Goal: Task Accomplishment & Management: Complete application form

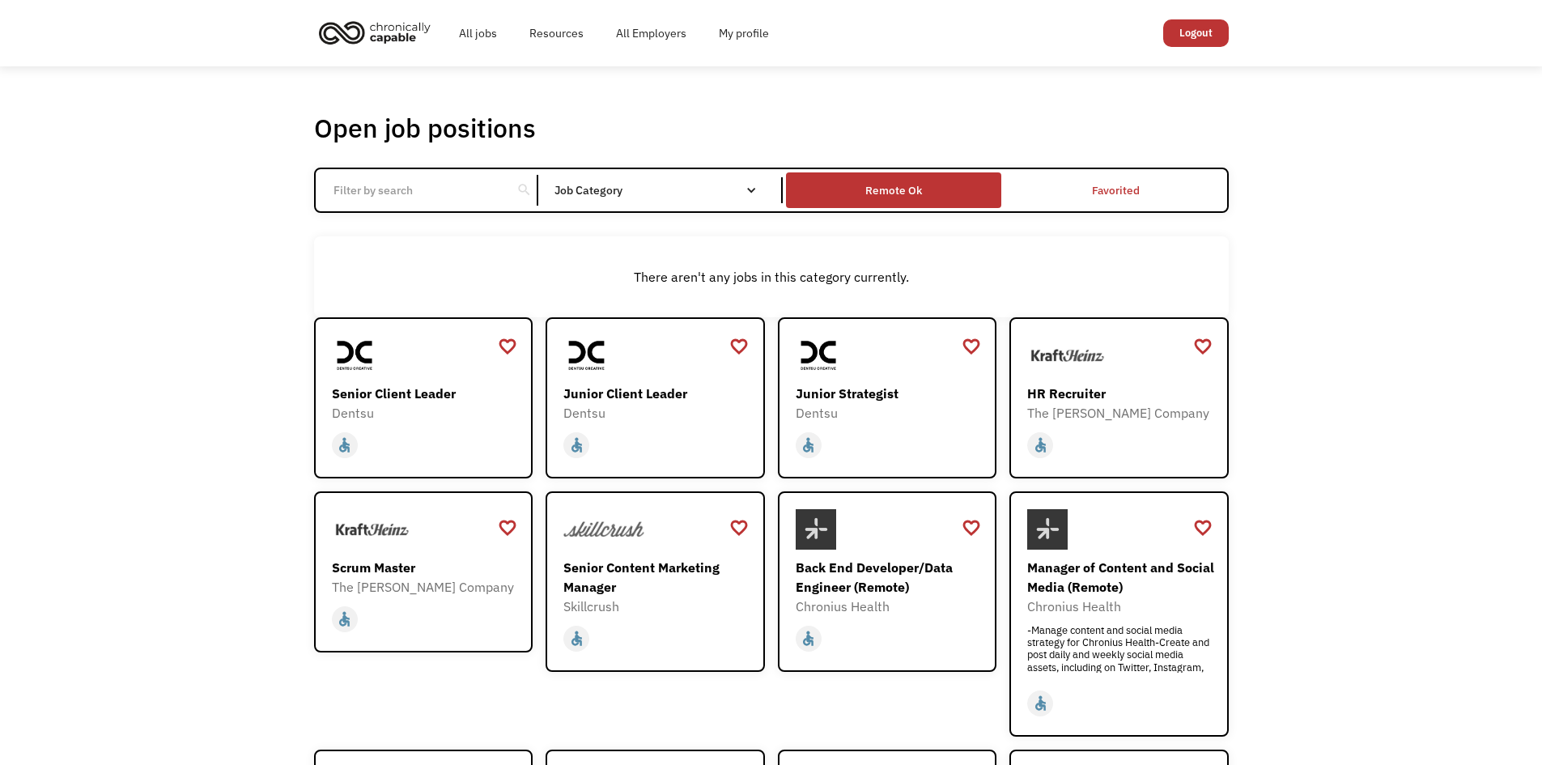
click at [963, 185] on div "Remote Ok" at bounding box center [893, 190] width 215 height 28
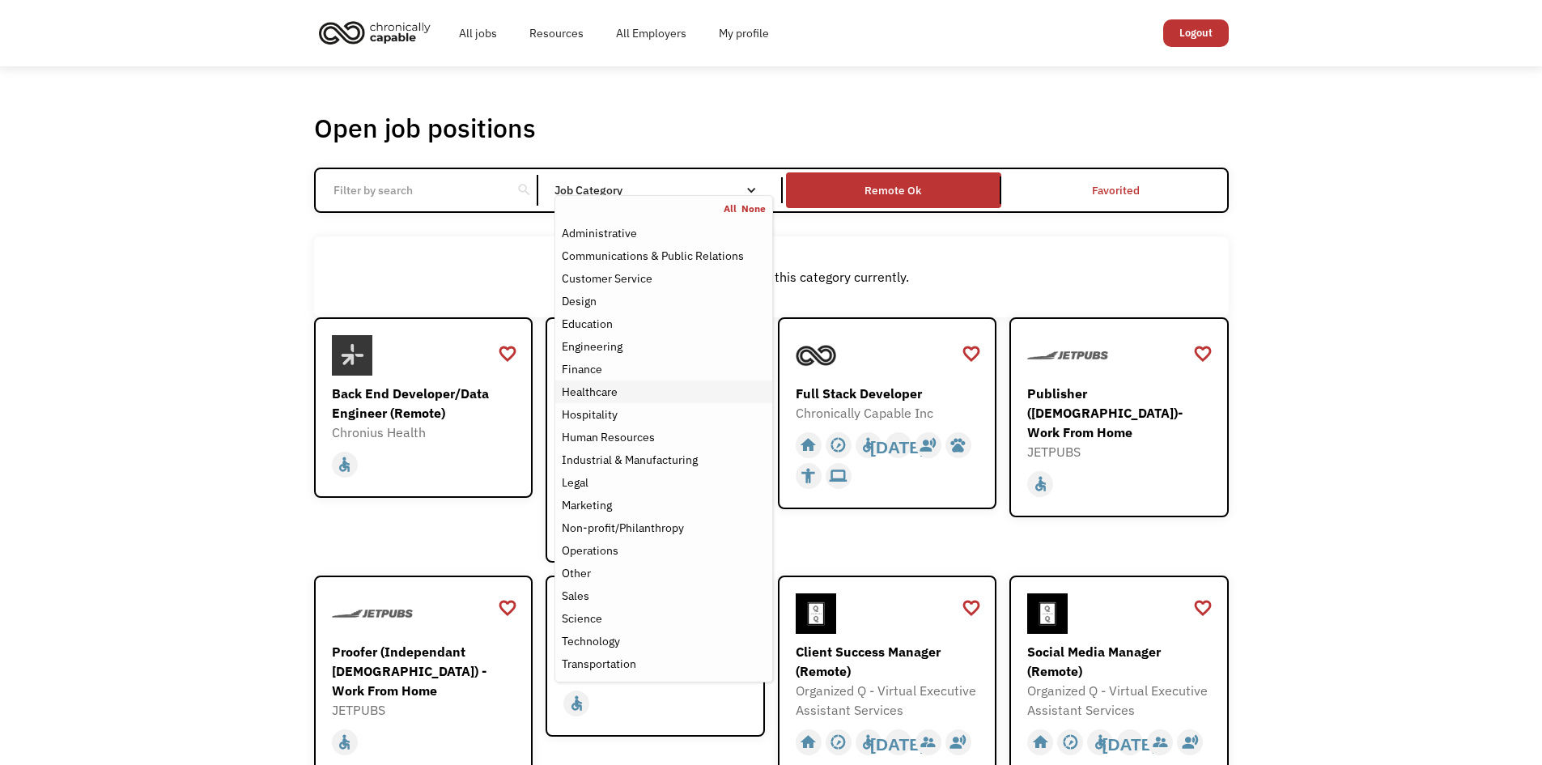
click at [592, 389] on div "Healthcare" at bounding box center [590, 391] width 56 height 19
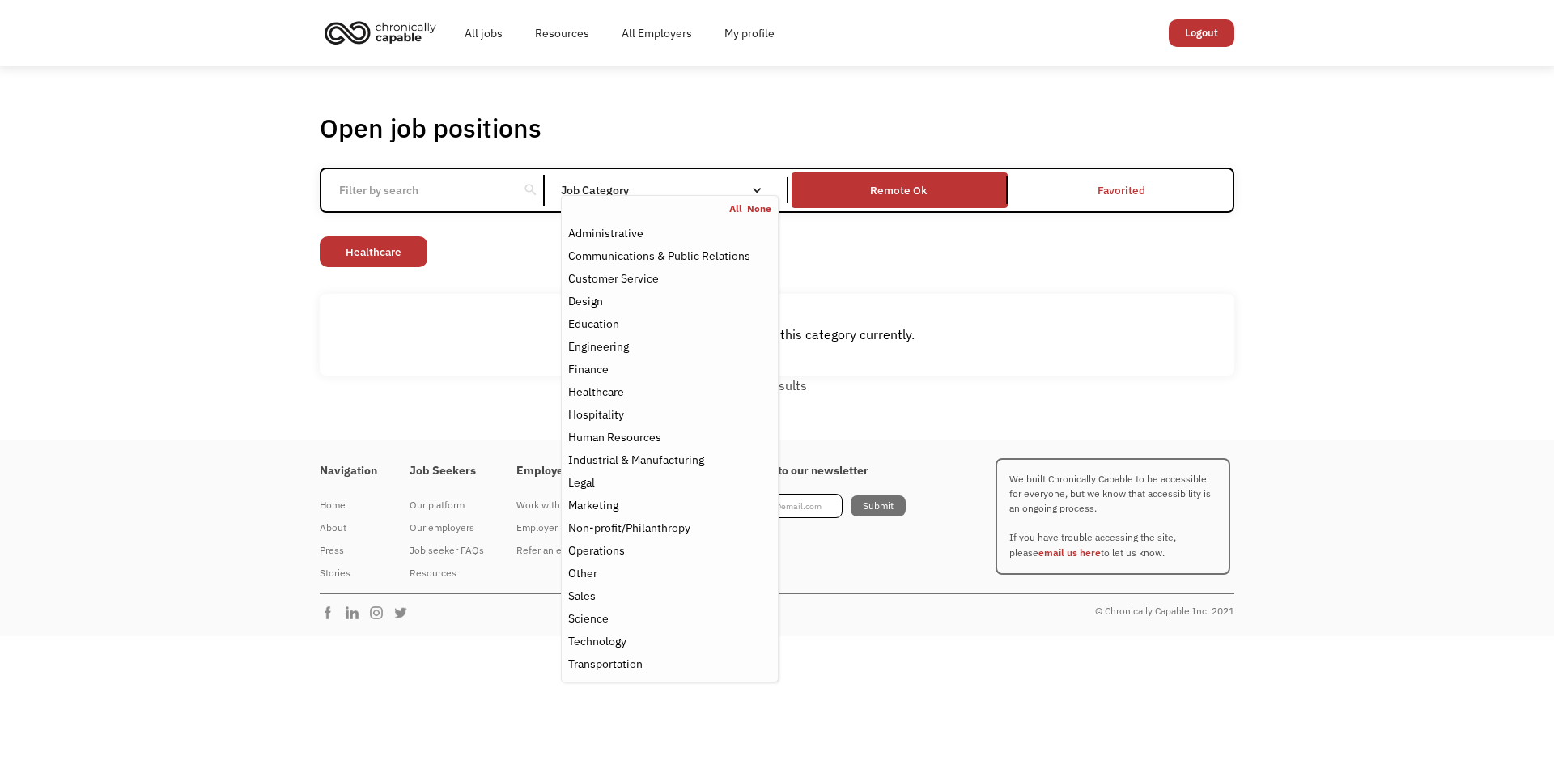
click at [1102, 357] on div "There aren't any jobs in this category currently." at bounding box center [777, 335] width 914 height 82
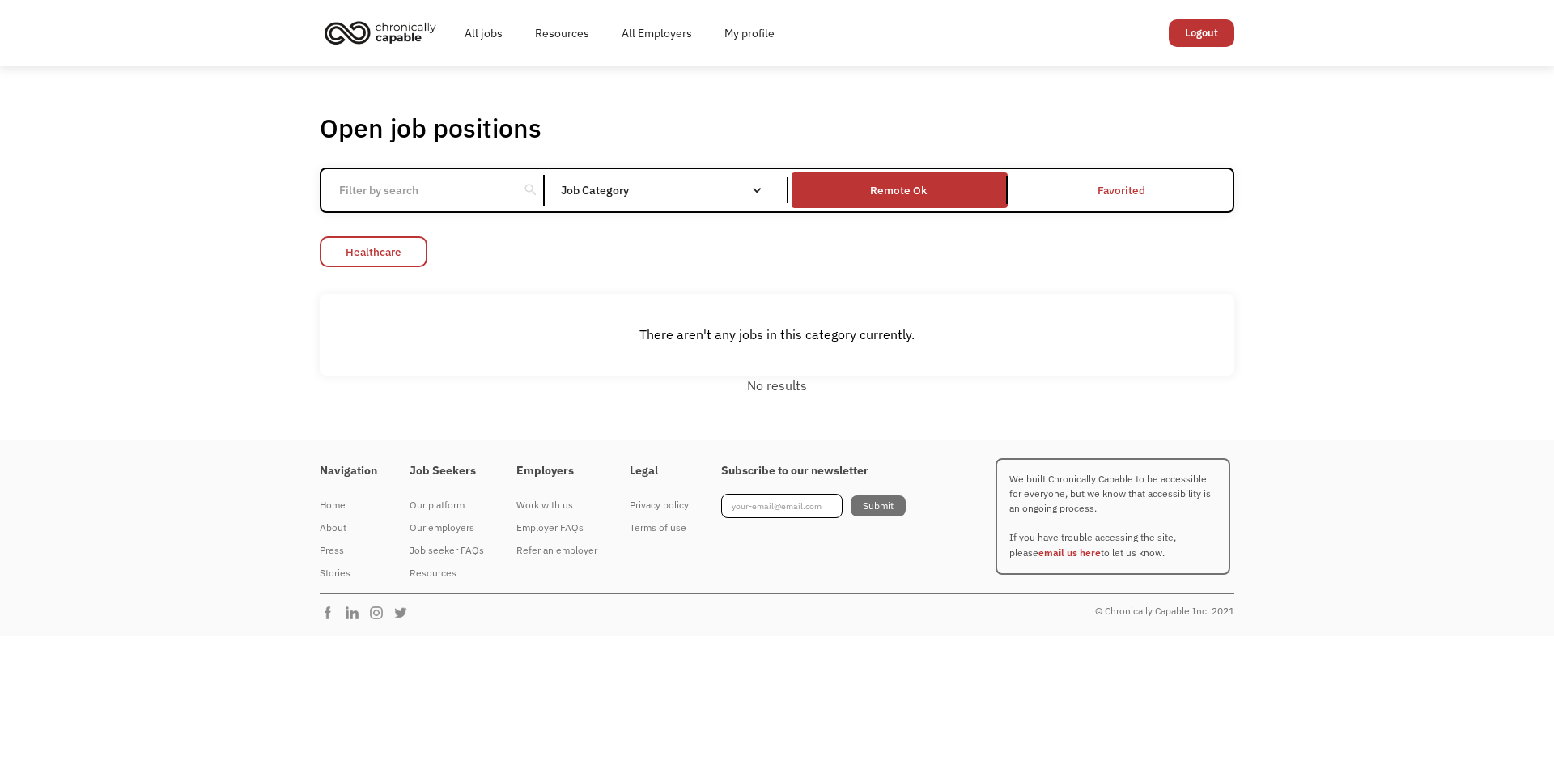
click at [412, 246] on link "Healthcare" at bounding box center [374, 251] width 108 height 31
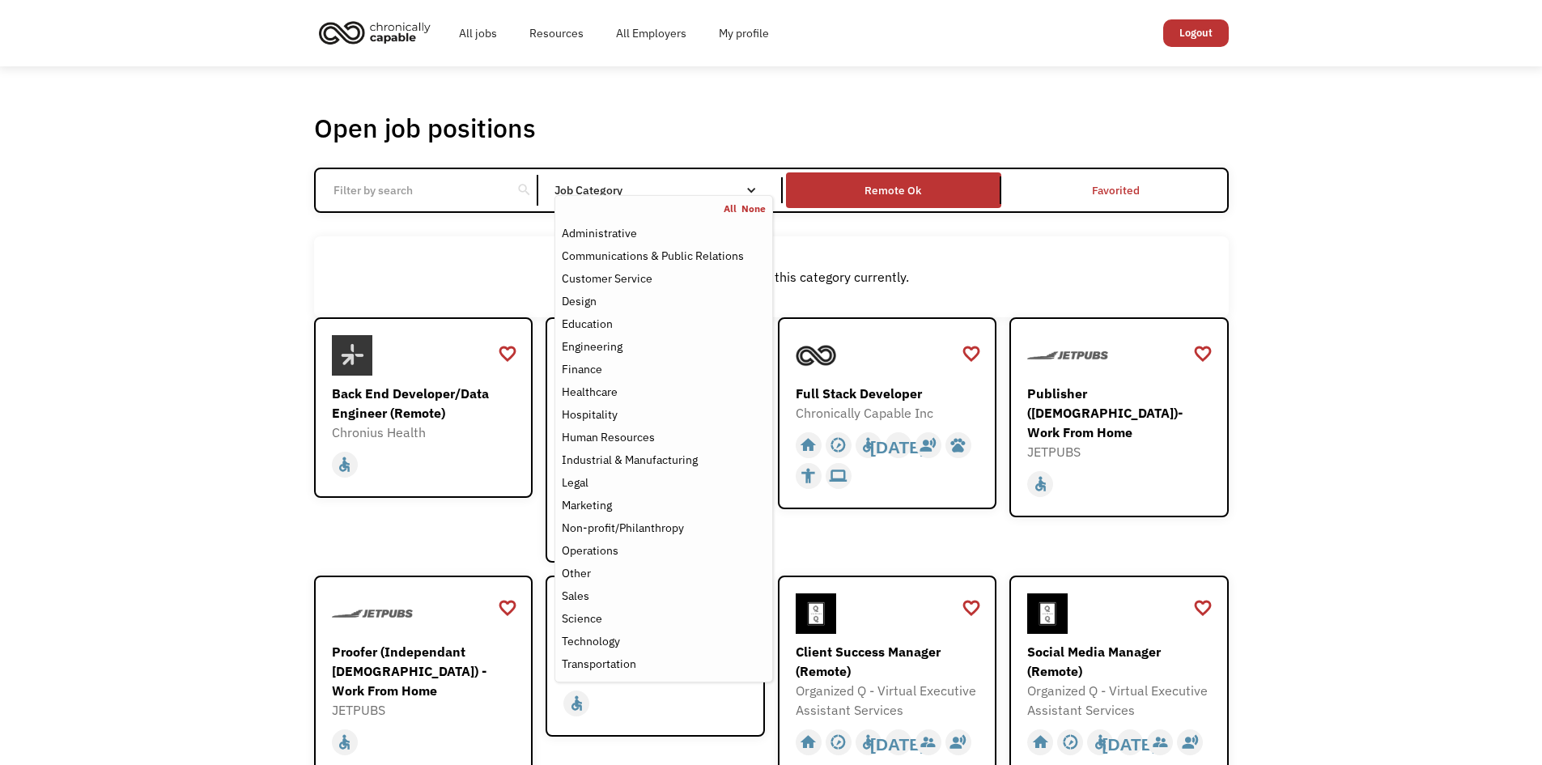
click at [732, 210] on link "All" at bounding box center [732, 208] width 18 height 13
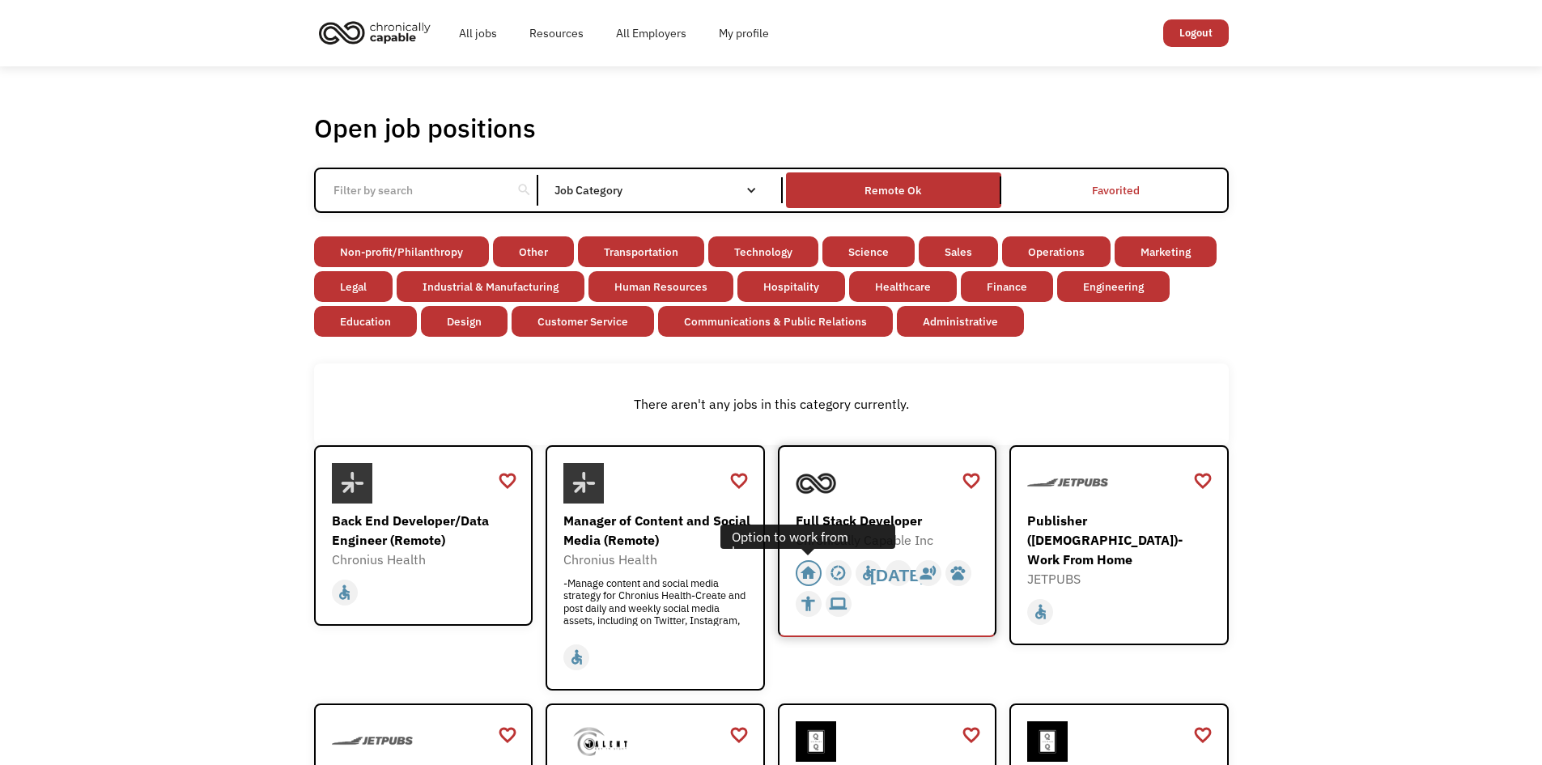
click at [807, 565] on div "home" at bounding box center [808, 573] width 17 height 24
drag, startPoint x: 995, startPoint y: 450, endPoint x: 982, endPoint y: 304, distance: 146.2
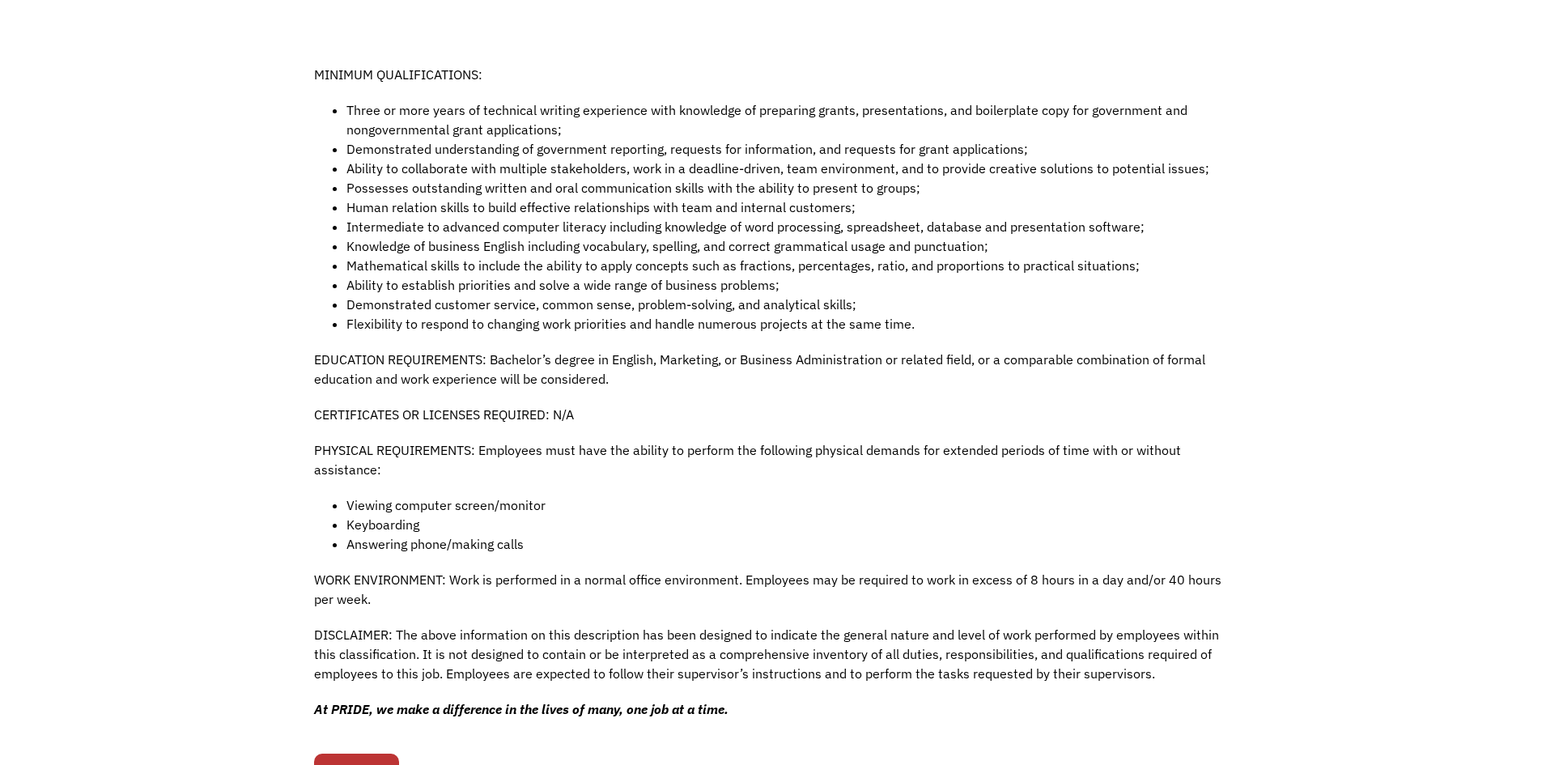
scroll to position [1133, 0]
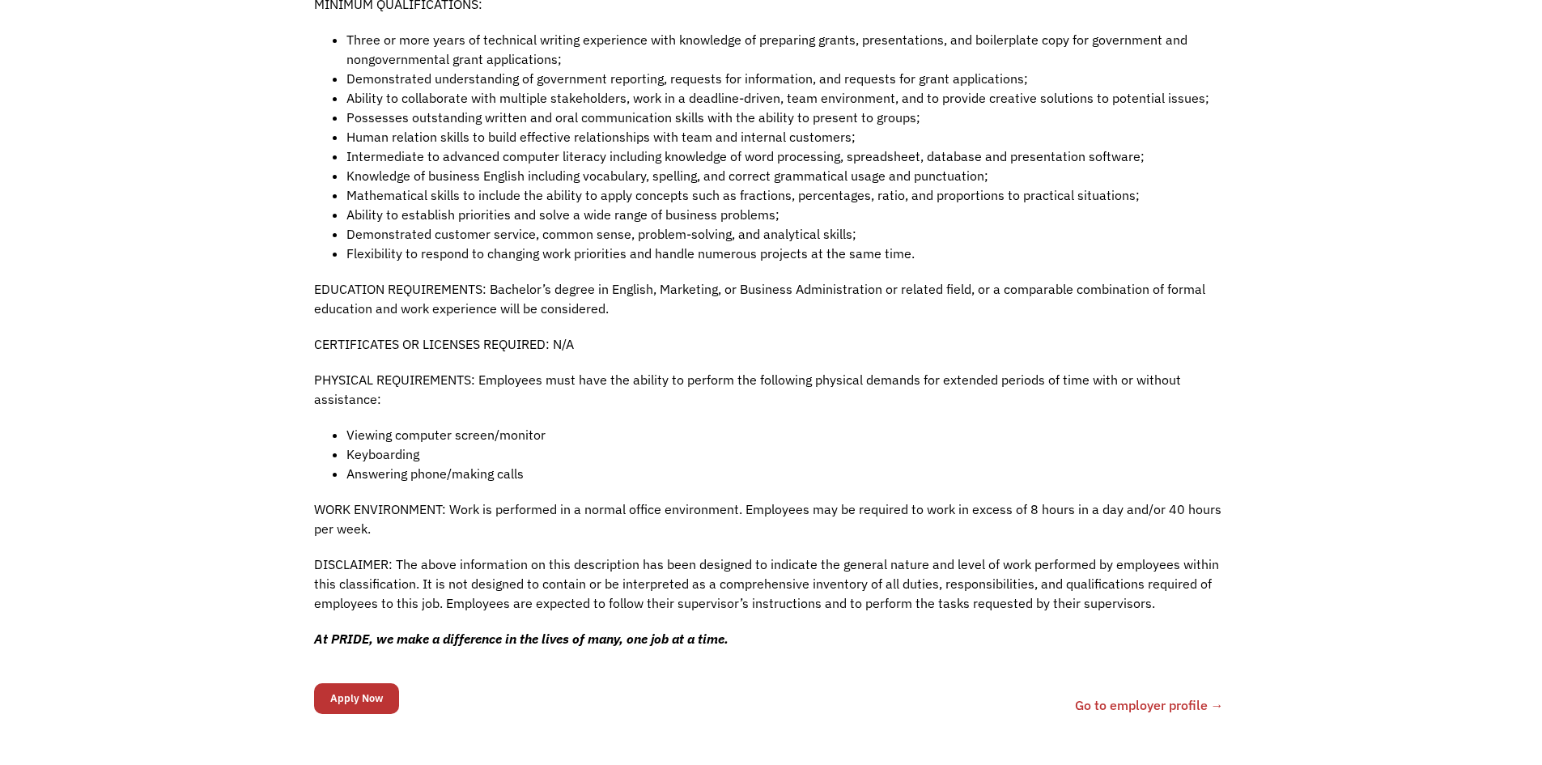
drag, startPoint x: 702, startPoint y: 604, endPoint x: 189, endPoint y: 549, distance: 516.0
click at [344, 683] on input "Apply Now" at bounding box center [356, 698] width 85 height 31
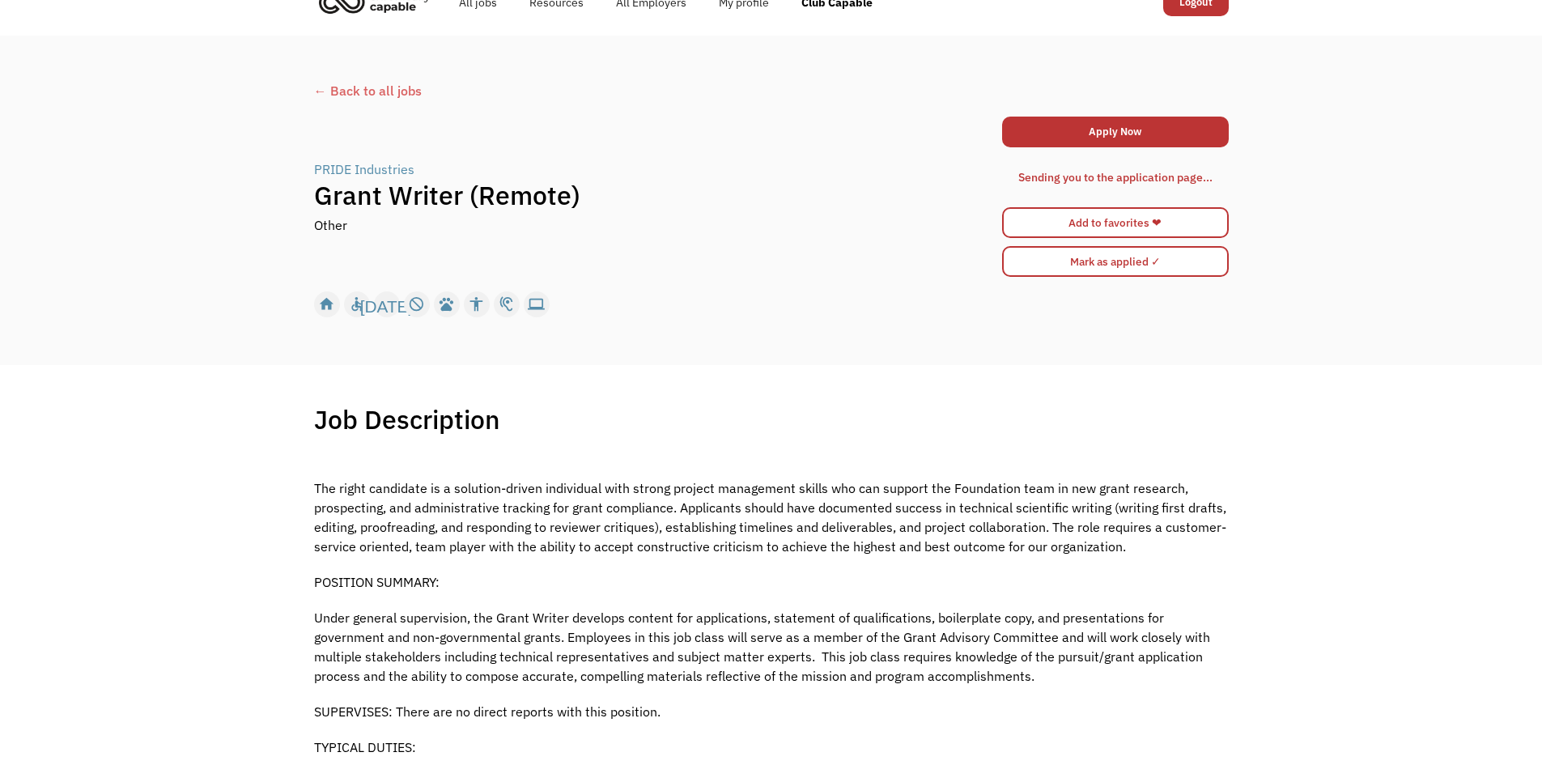
scroll to position [0, 0]
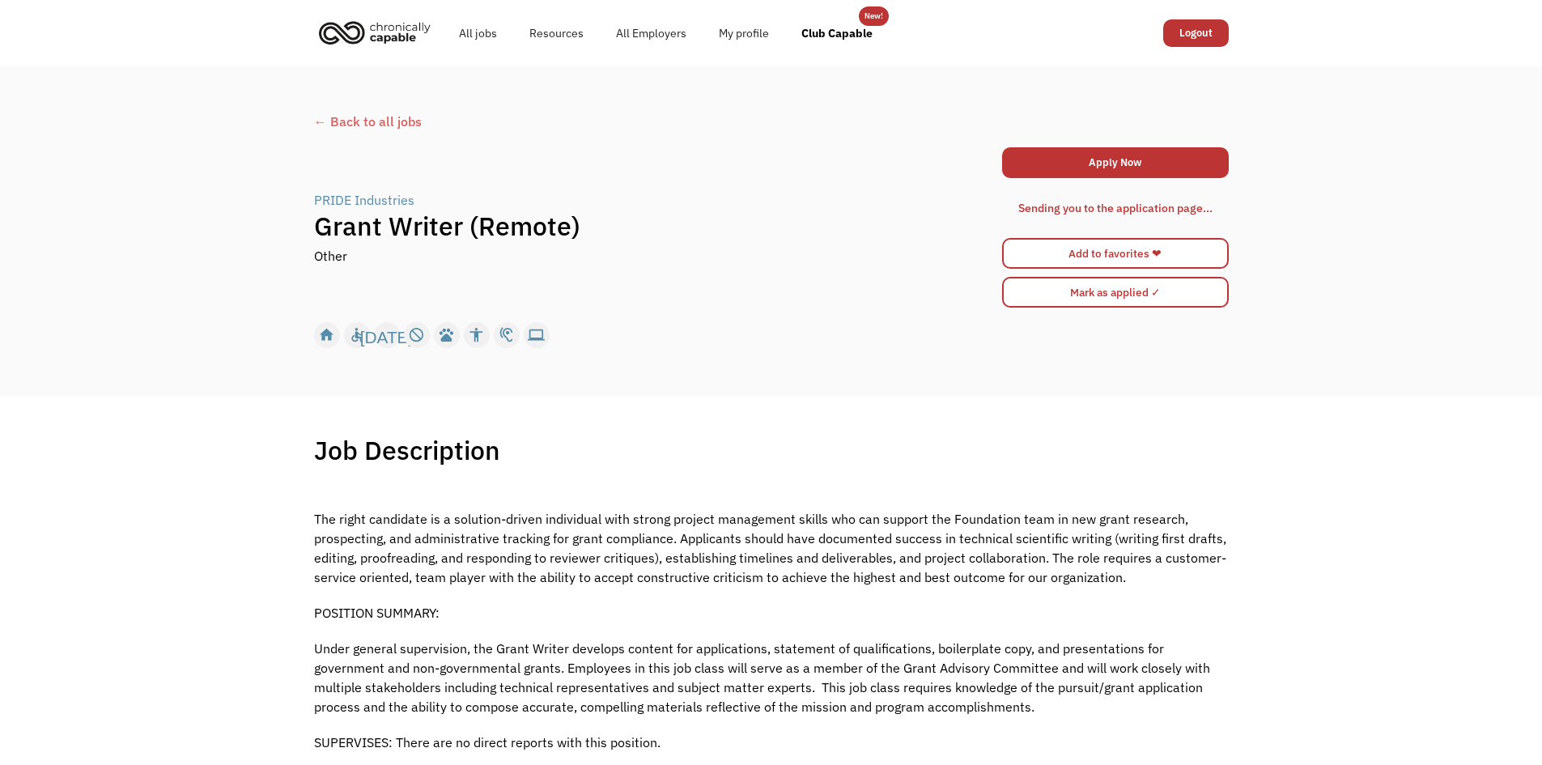
drag, startPoint x: 723, startPoint y: 570, endPoint x: 1352, endPoint y: 494, distance: 634.2
click at [1084, 159] on link "Apply Now" at bounding box center [1115, 162] width 227 height 31
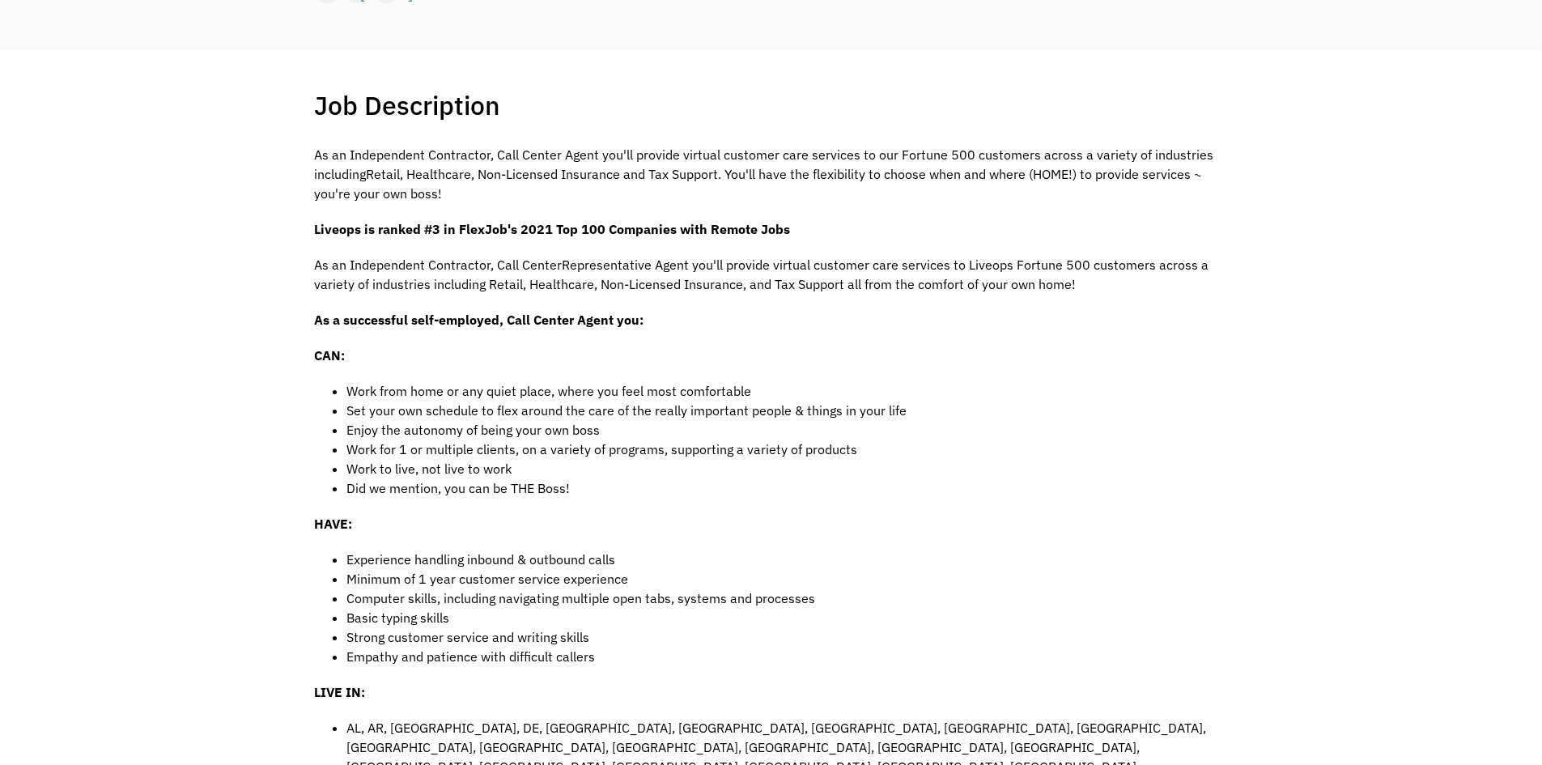
scroll to position [405, 0]
